Goal: Information Seeking & Learning: Learn about a topic

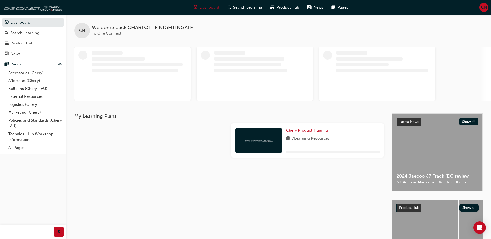
click at [305, 182] on div "My Learning Plans Chery Product Training 7 Learning Resources" at bounding box center [233, 193] width 318 height 160
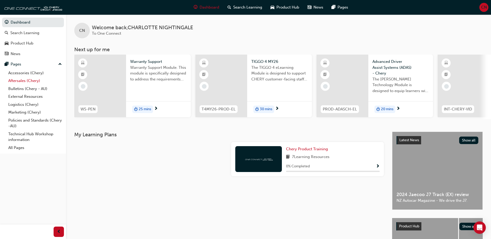
click at [34, 81] on link "Aftersales (Chery)" at bounding box center [35, 81] width 58 height 8
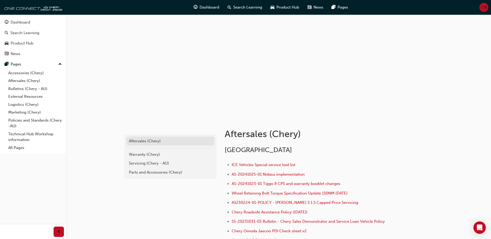
click at [149, 140] on div "Aftersales (Chery)" at bounding box center [170, 141] width 83 height 6
click at [147, 154] on div "Warranty (Chery)" at bounding box center [170, 155] width 83 height 6
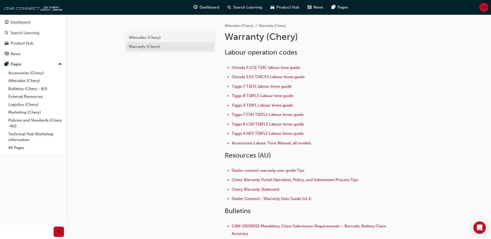
click at [141, 48] on div "Warranty (Chery)" at bounding box center [170, 47] width 83 height 6
click at [274, 171] on span "Dealer connect warranty user guide Tips" at bounding box center [267, 170] width 73 height 5
click at [270, 180] on span "Chery Warranty Portal Operation, Policy, and Submission Process Tips" at bounding box center [294, 179] width 126 height 5
click at [26, 81] on link "Aftersales (Chery)" at bounding box center [35, 81] width 58 height 8
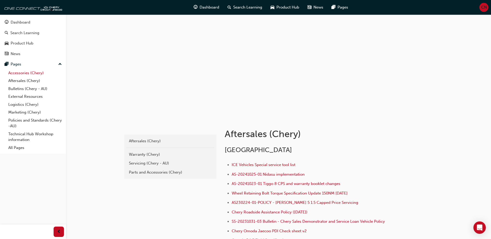
click at [37, 71] on link "Accessories (Chery)" at bounding box center [35, 73] width 58 height 8
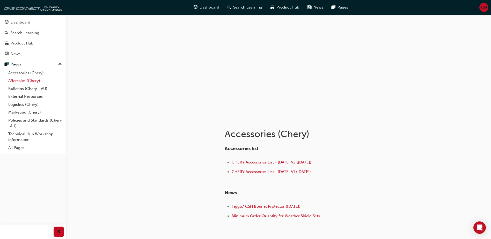
click at [31, 81] on link "Aftersales (Chery)" at bounding box center [35, 81] width 58 height 8
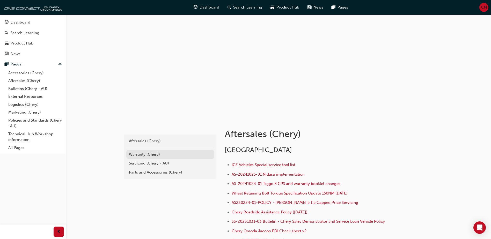
click at [134, 153] on div "Warranty (Chery)" at bounding box center [170, 155] width 83 height 6
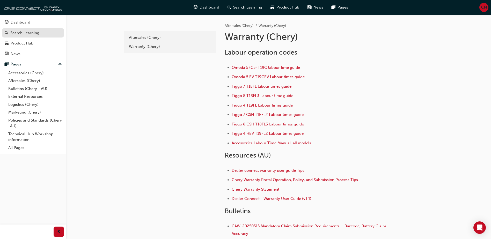
click at [31, 33] on div "Search Learning" at bounding box center [24, 33] width 29 height 6
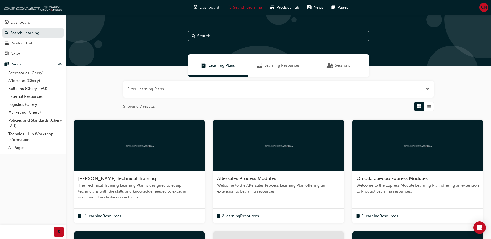
click at [288, 69] on div "Learning Resources" at bounding box center [278, 65] width 60 height 22
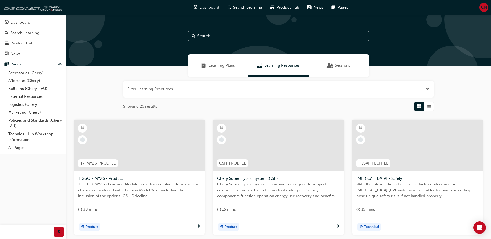
click at [226, 36] on input "text" at bounding box center [278, 36] width 181 height 10
type input "CHERY"
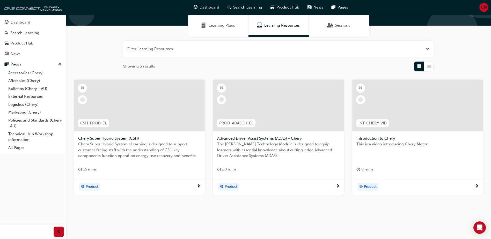
scroll to position [46, 0]
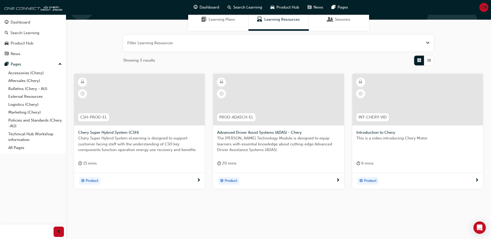
click at [229, 21] on span "Learning Plans" at bounding box center [221, 20] width 26 height 6
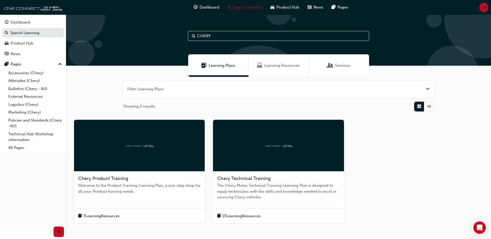
drag, startPoint x: 246, startPoint y: 36, endPoint x: 135, endPoint y: 36, distance: 110.9
click at [135, 37] on div "CHERY" at bounding box center [278, 39] width 425 height 51
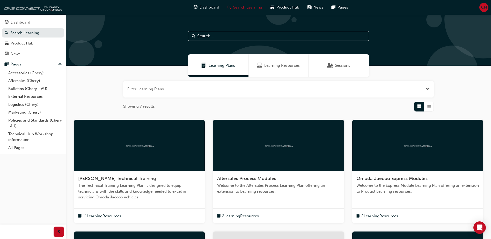
click at [281, 64] on span "Learning Resources" at bounding box center [281, 66] width 35 height 6
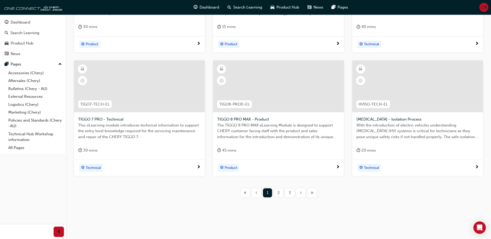
scroll to position [183, 0]
click at [277, 192] on span "2" at bounding box center [278, 193] width 2 height 6
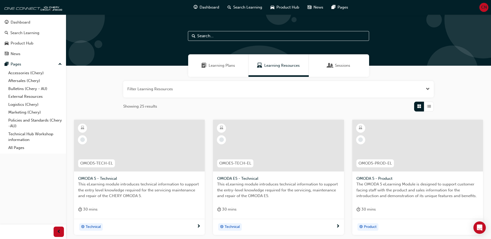
click at [228, 34] on input "text" at bounding box center [278, 36] width 181 height 10
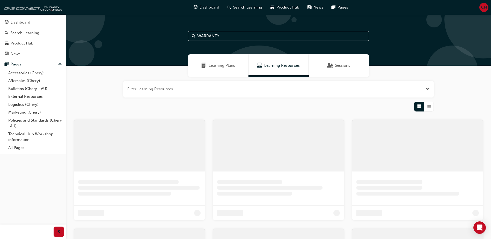
type input "WARRANTY"
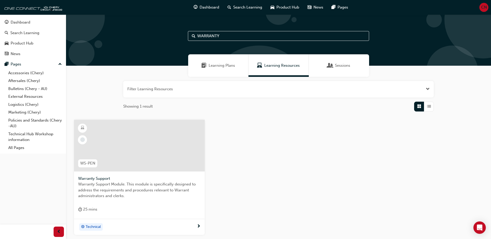
click at [111, 181] on span "Warranty Support Module. This module is specifically designed to address the re…" at bounding box center [139, 190] width 122 height 18
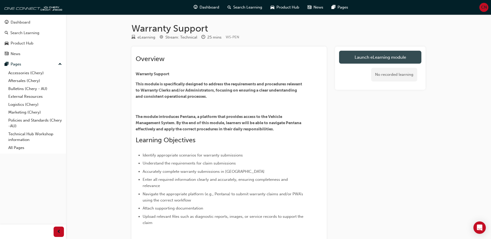
click at [375, 57] on link "Launch eLearning module" at bounding box center [380, 57] width 82 height 13
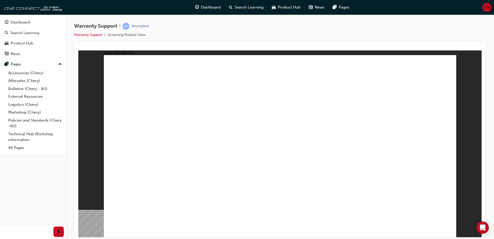
drag, startPoint x: 206, startPoint y: 178, endPoint x: 276, endPoint y: 129, distance: 85.9
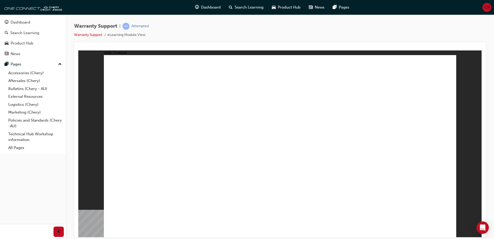
drag, startPoint x: 125, startPoint y: 183, endPoint x: 130, endPoint y: 183, distance: 5.5
drag, startPoint x: 127, startPoint y: 213, endPoint x: 144, endPoint y: 207, distance: 17.5
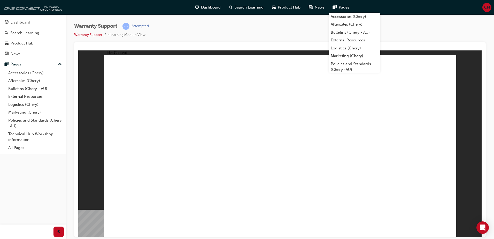
click at [57, 187] on div "Dashboard Search Learning Product Hub News Pages Pages Accessories (Chery) Afte…" at bounding box center [33, 113] width 66 height 226
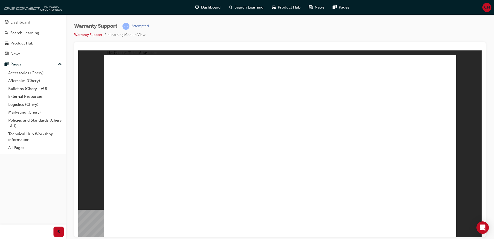
radio input "true"
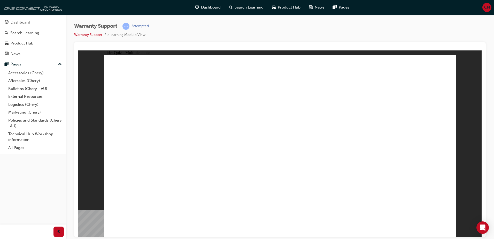
drag, startPoint x: 281, startPoint y: 101, endPoint x: 285, endPoint y: 95, distance: 7.1
radio input "true"
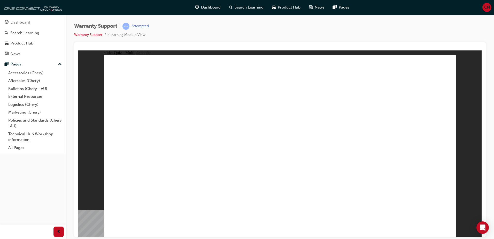
radio input "true"
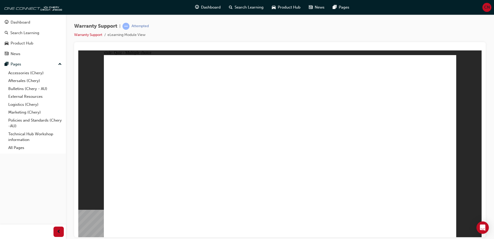
radio input "true"
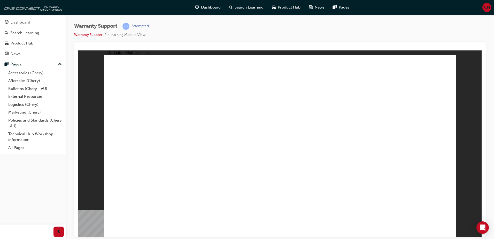
radio input "true"
drag, startPoint x: 278, startPoint y: 183, endPoint x: 280, endPoint y: 179, distance: 4.3
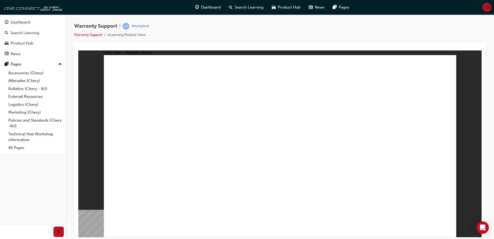
radio input "true"
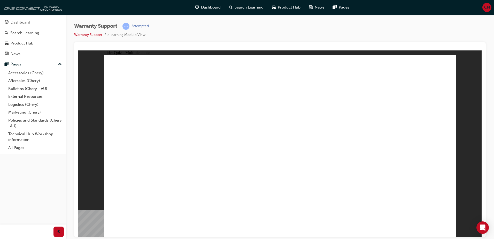
radio input "true"
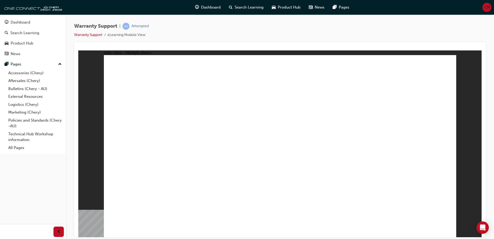
radio input "true"
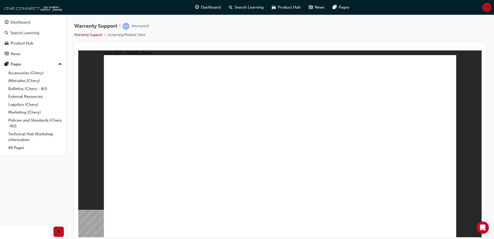
radio input "true"
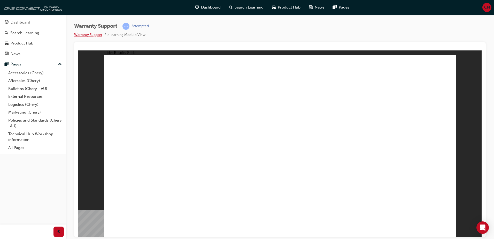
click at [92, 35] on link "Warranty Support" at bounding box center [88, 35] width 28 height 4
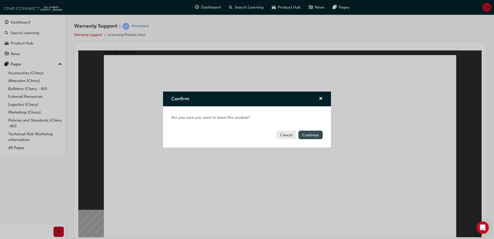
click at [307, 134] on button "Continue" at bounding box center [311, 135] width 24 height 9
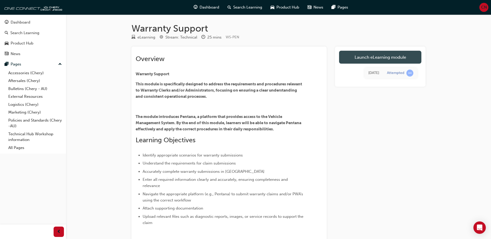
click at [384, 62] on link "Launch eLearning module" at bounding box center [380, 57] width 82 height 13
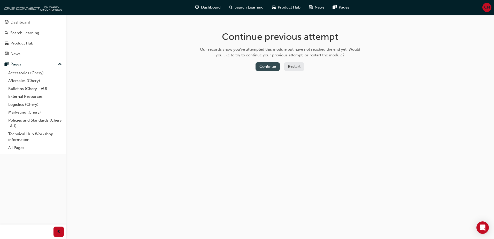
click at [269, 68] on button "Continue" at bounding box center [268, 66] width 24 height 9
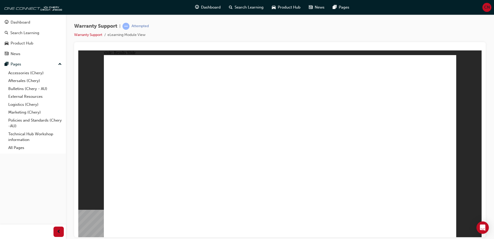
click at [88, 34] on link "Warranty Support" at bounding box center [88, 35] width 28 height 4
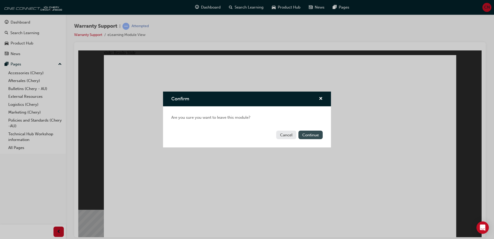
click at [309, 138] on button "Continue" at bounding box center [311, 135] width 24 height 9
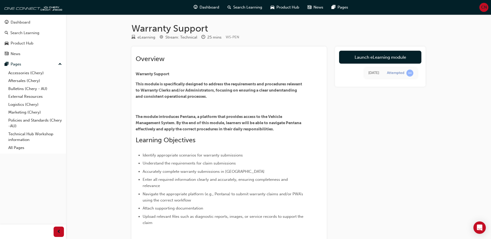
click at [391, 60] on link "Launch eLearning module" at bounding box center [380, 57] width 82 height 13
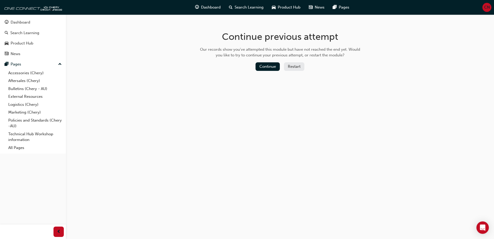
click at [293, 69] on button "Restart" at bounding box center [294, 66] width 20 height 9
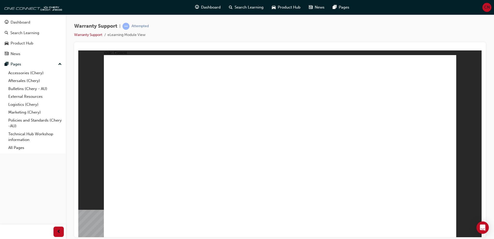
drag, startPoint x: 105, startPoint y: 83, endPoint x: 316, endPoint y: 125, distance: 215.4
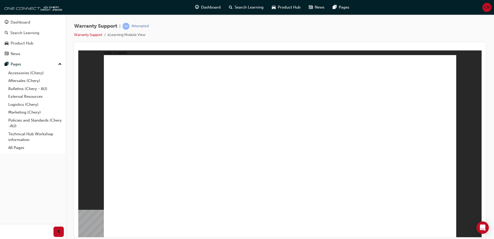
drag, startPoint x: 443, startPoint y: 227, endPoint x: 447, endPoint y: 117, distance: 109.4
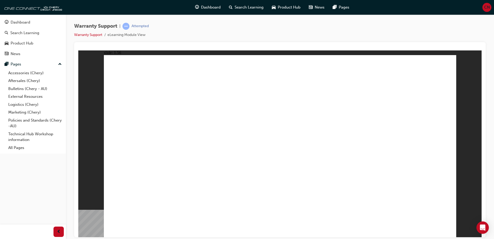
drag, startPoint x: 446, startPoint y: 229, endPoint x: 450, endPoint y: 228, distance: 4.2
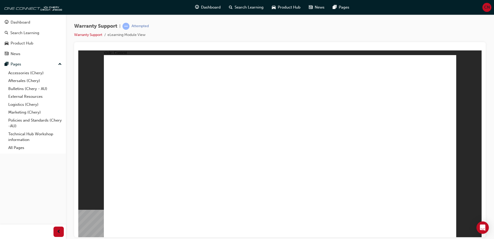
drag, startPoint x: 438, startPoint y: 228, endPoint x: 442, endPoint y: 228, distance: 4.9
drag, startPoint x: 441, startPoint y: 229, endPoint x: 445, endPoint y: 228, distance: 4.3
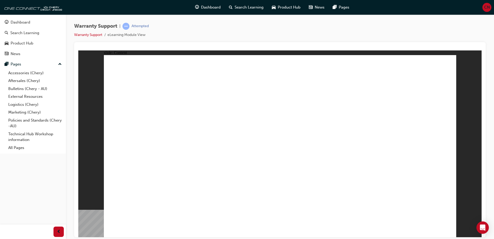
drag, startPoint x: 445, startPoint y: 228, endPoint x: 444, endPoint y: 225, distance: 3.4
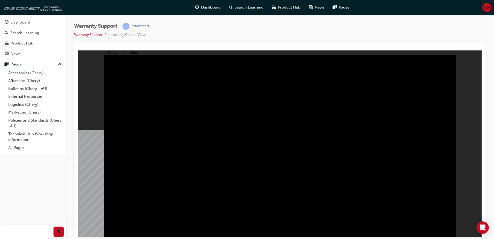
drag, startPoint x: 389, startPoint y: 161, endPoint x: 391, endPoint y: 159, distance: 2.9
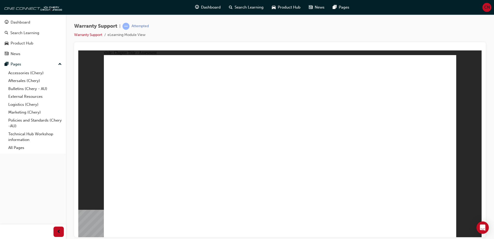
radio input "true"
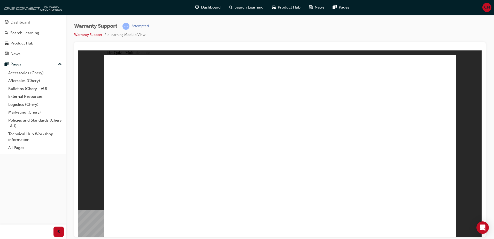
radio input "true"
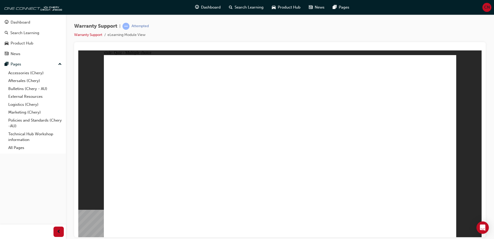
radio input "true"
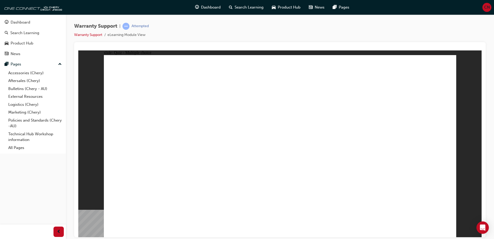
radio input "true"
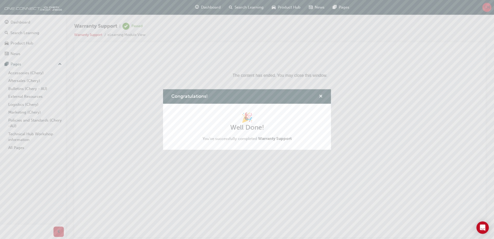
click at [321, 96] on span "cross-icon" at bounding box center [321, 96] width 4 height 5
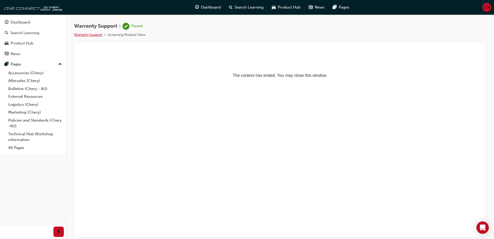
click at [83, 35] on link "Warranty Support" at bounding box center [88, 35] width 28 height 4
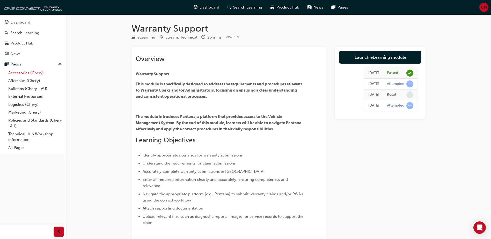
click at [17, 73] on link "Accessories (Chery)" at bounding box center [35, 73] width 58 height 8
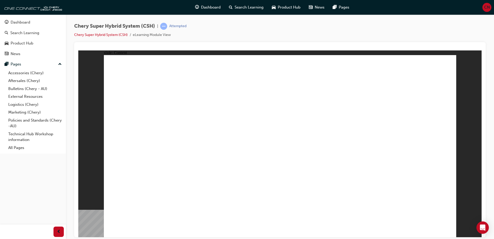
drag, startPoint x: 449, startPoint y: 229, endPoint x: 445, endPoint y: 228, distance: 4.2
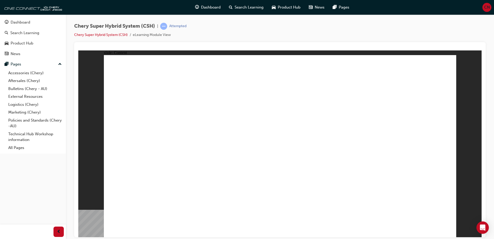
drag, startPoint x: 121, startPoint y: 103, endPoint x: 153, endPoint y: 109, distance: 32.4
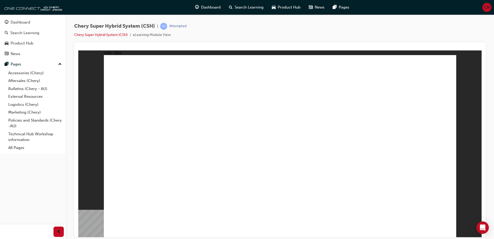
radio input "true"
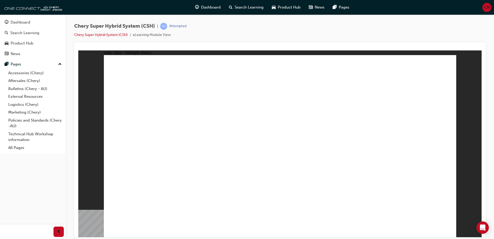
radio input "true"
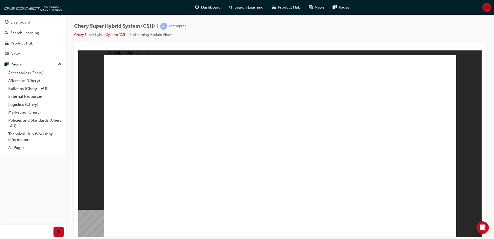
radio input "true"
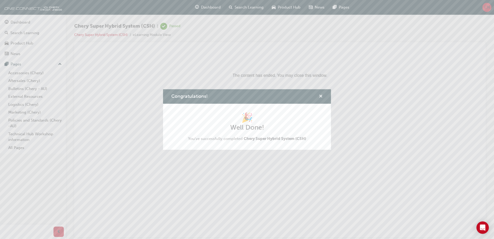
click at [322, 96] on span "cross-icon" at bounding box center [321, 96] width 4 height 5
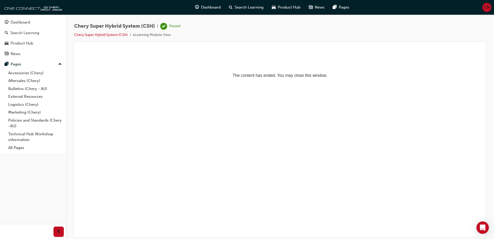
drag, startPoint x: 256, startPoint y: 200, endPoint x: 257, endPoint y: 192, distance: 8.6
click at [257, 82] on html "The content has ended. You may close this window." at bounding box center [280, 66] width 404 height 32
drag, startPoint x: 34, startPoint y: 186, endPoint x: 39, endPoint y: 170, distance: 16.5
click at [38, 174] on div "Dashboard Search Learning Product Hub News Pages Pages Accessories (Chery) Afte…" at bounding box center [33, 113] width 66 height 226
click at [36, 79] on link "Aftersales (Chery)" at bounding box center [35, 81] width 58 height 8
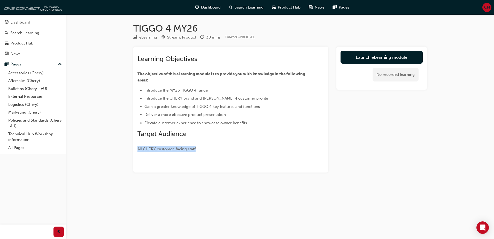
drag, startPoint x: 209, startPoint y: 149, endPoint x: 133, endPoint y: 148, distance: 75.5
click at [133, 148] on div "Learning Objectives The objective of this eLearning module is to provide you wi…" at bounding box center [230, 110] width 195 height 126
drag, startPoint x: 292, startPoint y: 126, endPoint x: 290, endPoint y: 123, distance: 3.6
click at [291, 126] on div "Learning Objectives The objective of this eLearning module is to provide you wi…" at bounding box center [222, 103] width 168 height 97
click at [24, 81] on link "Aftersales (Chery)" at bounding box center [35, 81] width 58 height 8
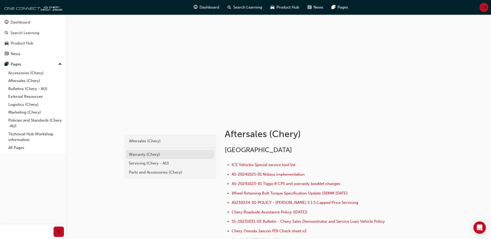
click at [147, 154] on div "Warranty (Chery)" at bounding box center [170, 155] width 83 height 6
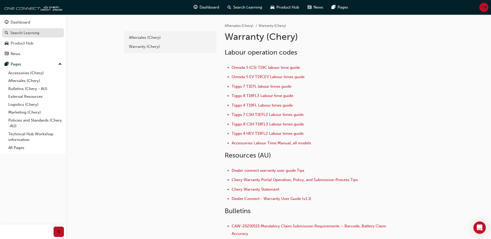
click at [37, 34] on div "Search Learning" at bounding box center [24, 33] width 29 height 6
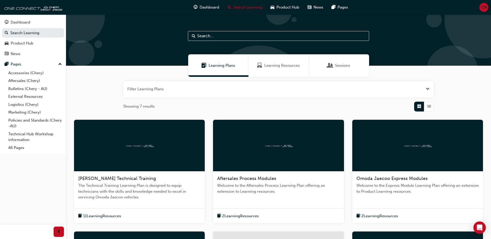
click at [163, 90] on button "button" at bounding box center [278, 89] width 310 height 17
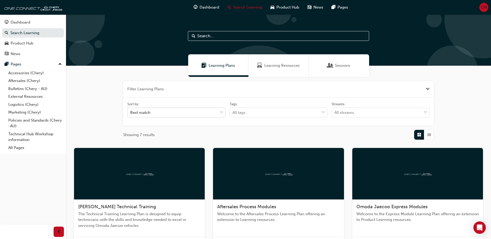
click at [201, 112] on div "Best match" at bounding box center [172, 112] width 90 height 9
click at [131, 112] on input "Sort by Best match" at bounding box center [130, 112] width 1 height 4
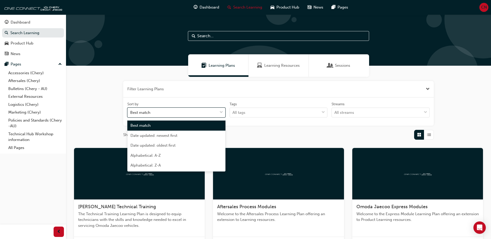
click at [201, 112] on div "Best match" at bounding box center [172, 112] width 90 height 9
click at [131, 112] on input "Sort by option Best match focused, 1 of 5. 5 results available. Use Up and Down…" at bounding box center [130, 112] width 1 height 4
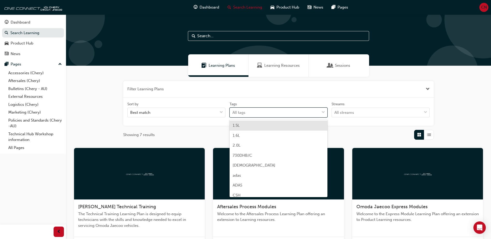
click at [244, 110] on div "All tags" at bounding box center [238, 113] width 13 height 6
click at [233, 110] on input "Tags option 1.5L focused, 1 of 39. 39 results available. Use Up and Down to cho…" at bounding box center [232, 112] width 1 height 4
click at [244, 110] on div "All tags" at bounding box center [238, 113] width 13 height 6
click at [233, 110] on input "Tags option 1.5L focused, 1 of 39. 39 results available. Use Up and Down to cho…" at bounding box center [232, 112] width 1 height 4
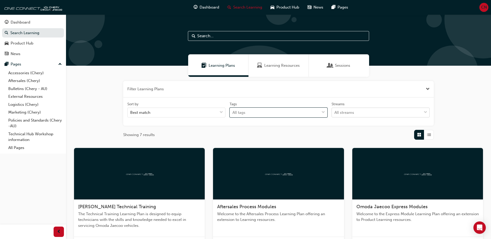
click at [358, 110] on div "All streams" at bounding box center [376, 112] width 90 height 9
click at [335, 110] on input "Streams All streams" at bounding box center [334, 112] width 1 height 4
click at [357, 110] on div "All streams" at bounding box center [376, 112] width 90 height 9
click at [335, 110] on input "Streams 0 results available. Select is focused ,type to refine list, press Down…" at bounding box center [334, 112] width 1 height 4
click at [353, 110] on div "All streams" at bounding box center [344, 113] width 20 height 6
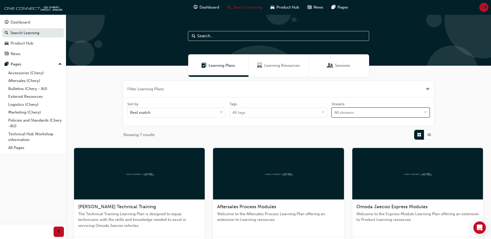
click at [335, 110] on input "Streams 0 results available. Select is focused ,type to refine list, press Down…" at bounding box center [334, 112] width 1 height 4
click at [347, 126] on span "Product" at bounding box center [341, 125] width 14 height 5
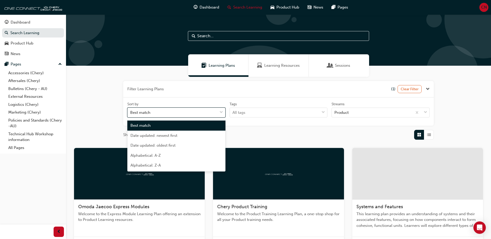
click at [206, 109] on div "Best match" at bounding box center [172, 112] width 90 height 9
click at [131, 110] on input "Sort by option Best match focused, 1 of 5. 5 results available. Use Up and Down…" at bounding box center [130, 112] width 1 height 4
click at [158, 154] on span "Alphabetical: A-Z" at bounding box center [145, 155] width 30 height 5
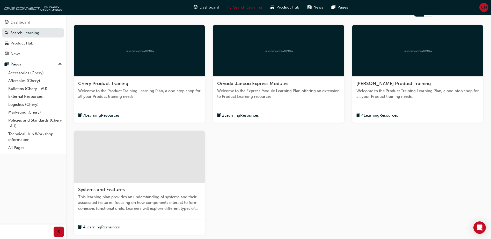
scroll to position [169, 0]
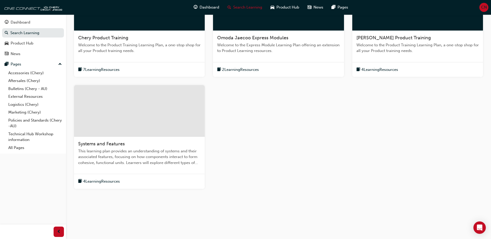
click at [95, 183] on span "4 Learning Resources" at bounding box center [101, 181] width 37 height 6
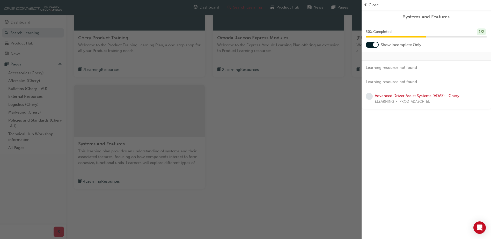
click at [398, 65] on span "Learning resource not found" at bounding box center [390, 67] width 51 height 5
drag, startPoint x: 238, startPoint y: 136, endPoint x: 230, endPoint y: 132, distance: 8.2
click at [238, 136] on div "button" at bounding box center [180, 119] width 361 height 239
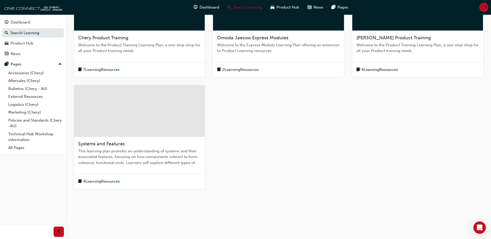
drag, startPoint x: 297, startPoint y: 138, endPoint x: 191, endPoint y: 164, distance: 109.7
click at [297, 138] on div "Chery Product Training Welcome to the Product Training Learning Plan, a one-sto…" at bounding box center [278, 88] width 417 height 218
click at [90, 181] on span "4 Learning Resources" at bounding box center [101, 181] width 37 height 6
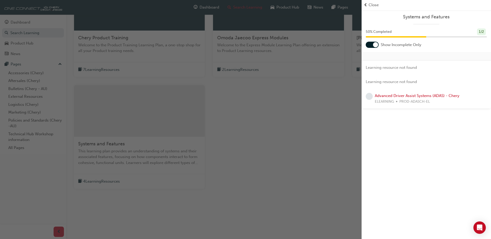
click at [428, 36] on div "50 % Completed 1 / 2" at bounding box center [425, 34] width 129 height 13
click at [364, 45] on div "Show Incomplete Only" at bounding box center [425, 45] width 129 height 6
click at [368, 45] on div at bounding box center [371, 45] width 13 height 6
click at [379, 45] on div "Show Incomplete Only" at bounding box center [425, 45] width 129 height 6
click at [375, 43] on div at bounding box center [371, 45] width 13 height 6
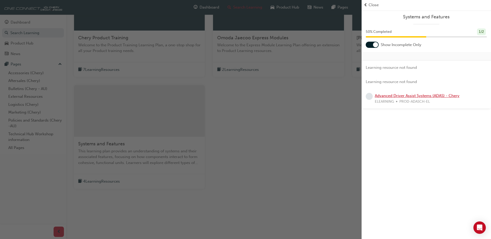
click at [434, 95] on link "Advanced Driver Assist Systems (ADAS) - Chery" at bounding box center [416, 95] width 85 height 5
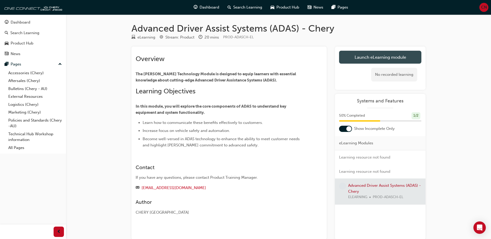
click at [376, 60] on link "Launch eLearning module" at bounding box center [380, 57] width 82 height 13
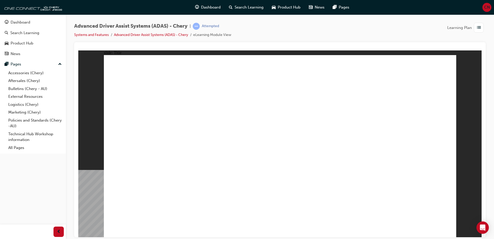
drag, startPoint x: 399, startPoint y: 206, endPoint x: 394, endPoint y: 206, distance: 5.7
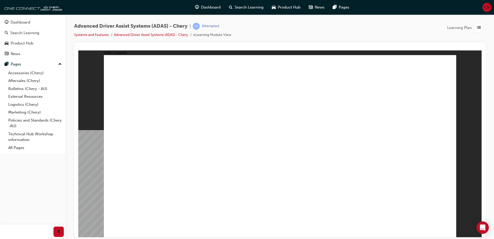
drag, startPoint x: 167, startPoint y: 97, endPoint x: 171, endPoint y: 92, distance: 6.6
drag, startPoint x: 132, startPoint y: 134, endPoint x: 225, endPoint y: 170, distance: 99.9
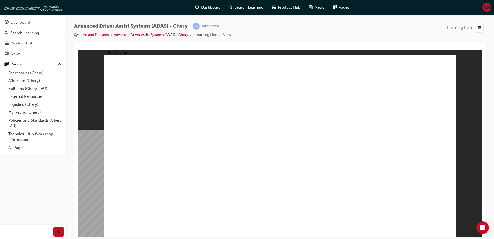
drag, startPoint x: 230, startPoint y: 178, endPoint x: 140, endPoint y: 120, distance: 107.0
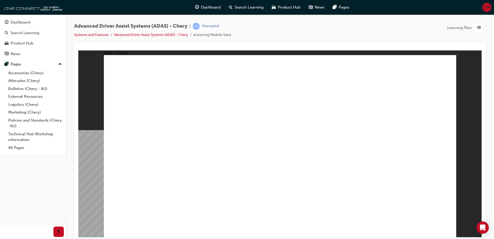
drag, startPoint x: 131, startPoint y: 149, endPoint x: 244, endPoint y: 163, distance: 114.2
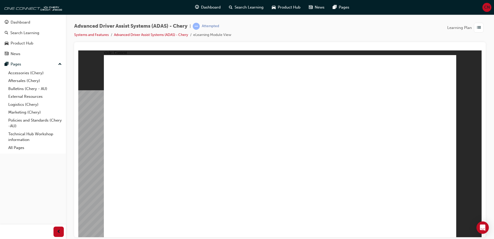
drag, startPoint x: 128, startPoint y: 126, endPoint x: 205, endPoint y: 157, distance: 83.1
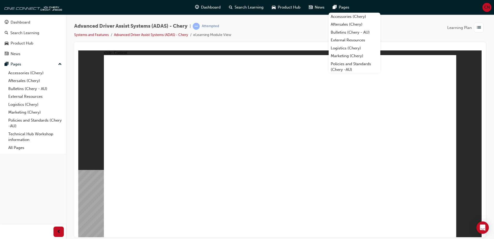
click at [463, 156] on div "slide: Content Rectangle 1 Rectangle 1 ULTRASONIC SENSORS close.png Line 1 Ultr…" at bounding box center [280, 143] width 404 height 187
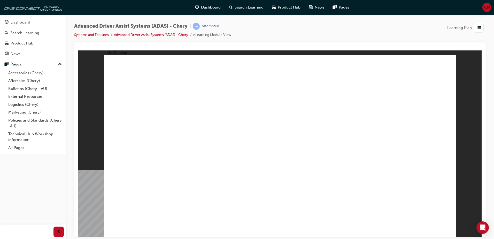
drag, startPoint x: 126, startPoint y: 148, endPoint x: 164, endPoint y: 163, distance: 40.8
drag, startPoint x: 183, startPoint y: 157, endPoint x: 120, endPoint y: 146, distance: 64.1
drag, startPoint x: 149, startPoint y: 169, endPoint x: 249, endPoint y: 155, distance: 101.2
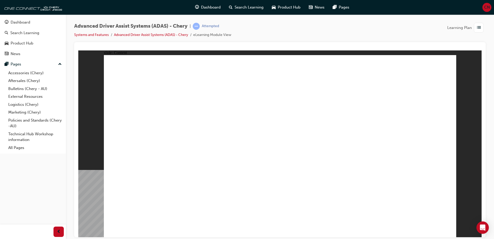
drag, startPoint x: 133, startPoint y: 143, endPoint x: 176, endPoint y: 148, distance: 43.0
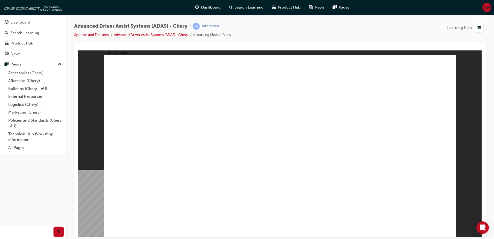
drag, startPoint x: 137, startPoint y: 107, endPoint x: 161, endPoint y: 193, distance: 89.7
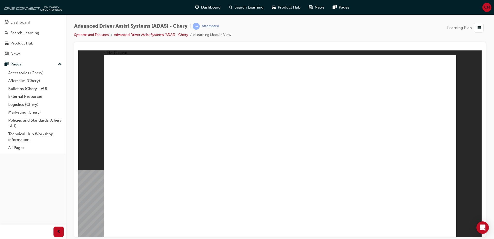
drag, startPoint x: 426, startPoint y: 199, endPoint x: 422, endPoint y: 205, distance: 7.7
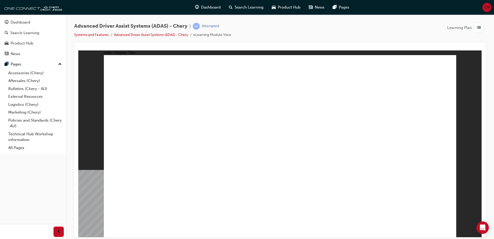
drag, startPoint x: 442, startPoint y: 227, endPoint x: 445, endPoint y: 230, distance: 4.2
click at [22, 190] on div "Dashboard Search Learning Product Hub News Pages Pages Accessories (Chery) Afte…" at bounding box center [33, 113] width 66 height 226
drag, startPoint x: 22, startPoint y: 190, endPoint x: 11, endPoint y: 193, distance: 11.5
click at [11, 193] on div "Dashboard Search Learning Product Hub News Pages Pages Accessories (Chery) Afte…" at bounding box center [33, 113] width 66 height 226
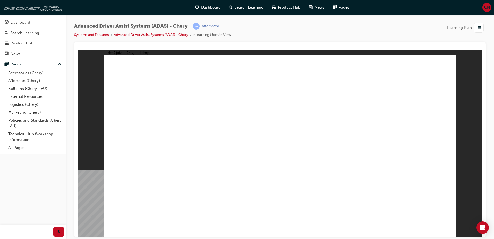
click at [43, 193] on div "Dashboard Search Learning Product Hub News Pages Pages Accessories (Chery) Afte…" at bounding box center [33, 113] width 66 height 226
drag, startPoint x: 193, startPoint y: 199, endPoint x: 263, endPoint y: 71, distance: 145.3
drag, startPoint x: 148, startPoint y: 203, endPoint x: 373, endPoint y: 114, distance: 242.3
drag, startPoint x: 260, startPoint y: 157, endPoint x: 273, endPoint y: 105, distance: 53.6
drag, startPoint x: 306, startPoint y: 194, endPoint x: 246, endPoint y: 82, distance: 126.8
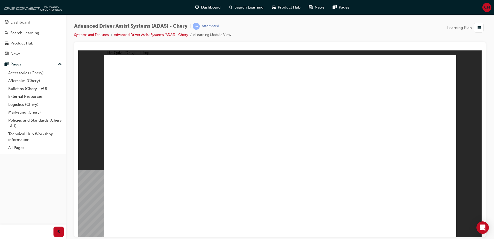
drag, startPoint x: 367, startPoint y: 198, endPoint x: 419, endPoint y: 70, distance: 137.7
drag, startPoint x: 379, startPoint y: 70, endPoint x: 269, endPoint y: 123, distance: 121.5
drag, startPoint x: 374, startPoint y: 72, endPoint x: 280, endPoint y: 118, distance: 104.8
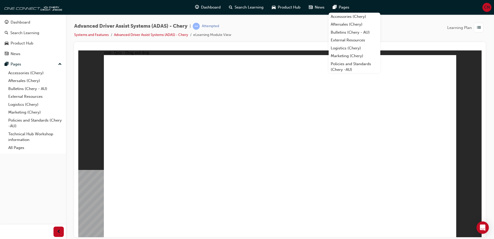
click at [487, 8] on span "CN" at bounding box center [488, 7] width 6 height 6
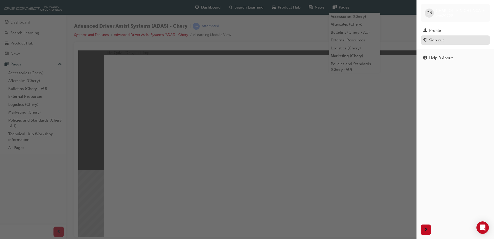
click at [444, 40] on div "Sign out" at bounding box center [436, 40] width 15 height 6
